Goal: Check status: Check status

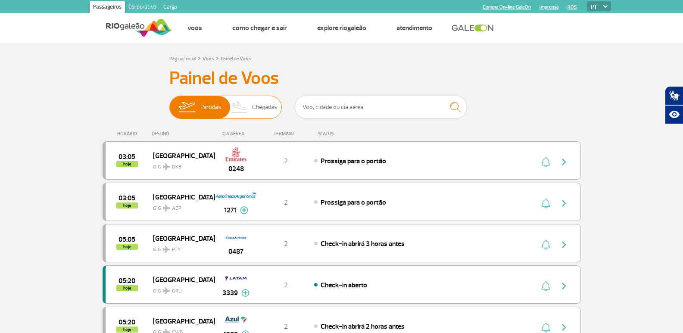
click at [264, 99] on span "Chegadas" at bounding box center [264, 107] width 25 height 22
click at [169, 103] on input "Partidas Chegadas" at bounding box center [169, 103] width 0 height 0
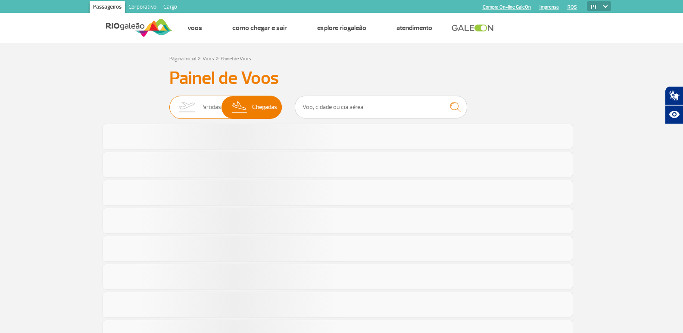
click at [188, 110] on img at bounding box center [186, 107] width 27 height 22
click at [169, 103] on input "Partidas Chegadas" at bounding box center [169, 103] width 0 height 0
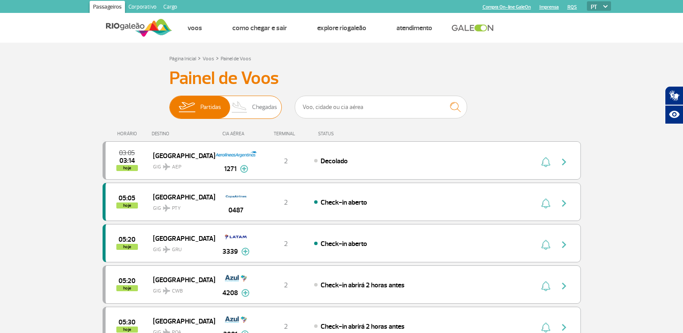
click at [264, 114] on span "Chegadas" at bounding box center [264, 107] width 25 height 22
click at [169, 103] on input "Partidas Chegadas" at bounding box center [169, 103] width 0 height 0
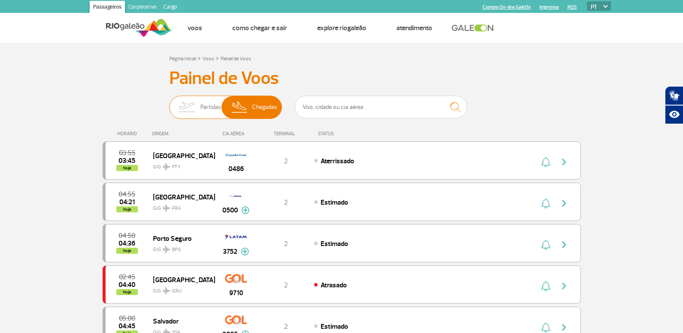
click at [195, 109] on img at bounding box center [186, 107] width 27 height 22
click at [169, 103] on input "Partidas Chegadas" at bounding box center [169, 103] width 0 height 0
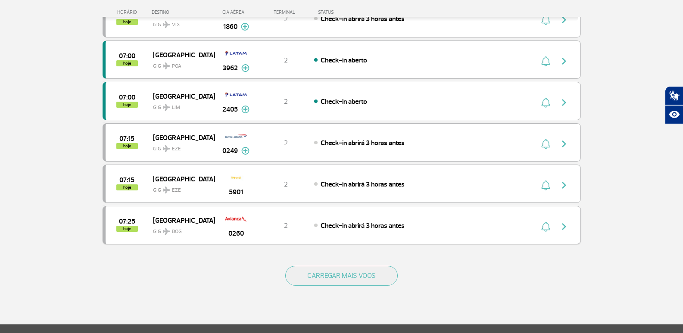
scroll to position [732, 0]
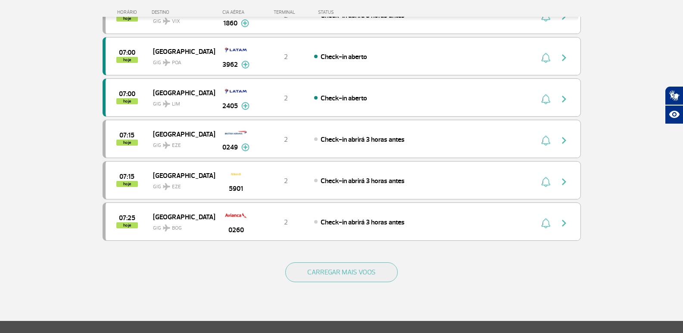
click at [375, 261] on div "CARREGAR MAIS VOOS" at bounding box center [342, 286] width 478 height 69
click at [380, 266] on button "CARREGAR MAIS VOOS" at bounding box center [341, 272] width 112 height 20
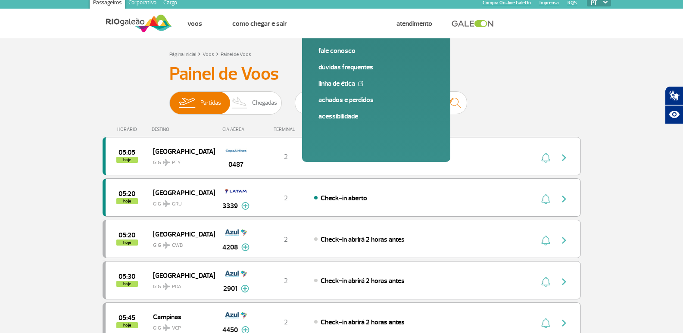
scroll to position [0, 0]
